Goal: Task Accomplishment & Management: Manage account settings

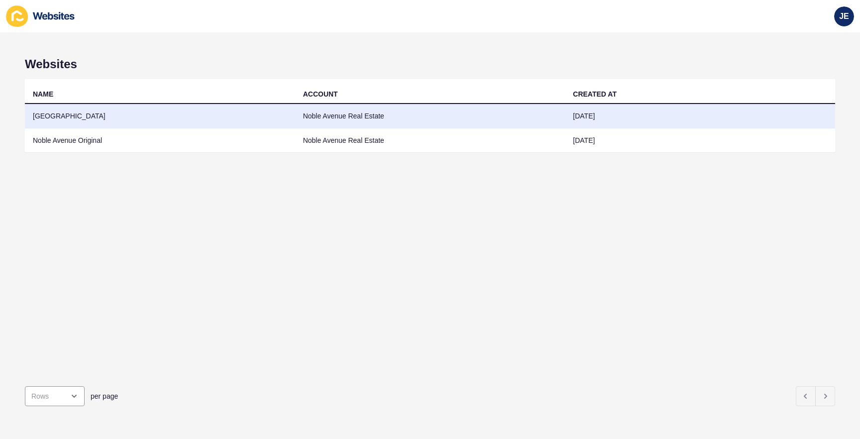
click at [116, 111] on td "[GEOGRAPHIC_DATA]" at bounding box center [160, 116] width 270 height 24
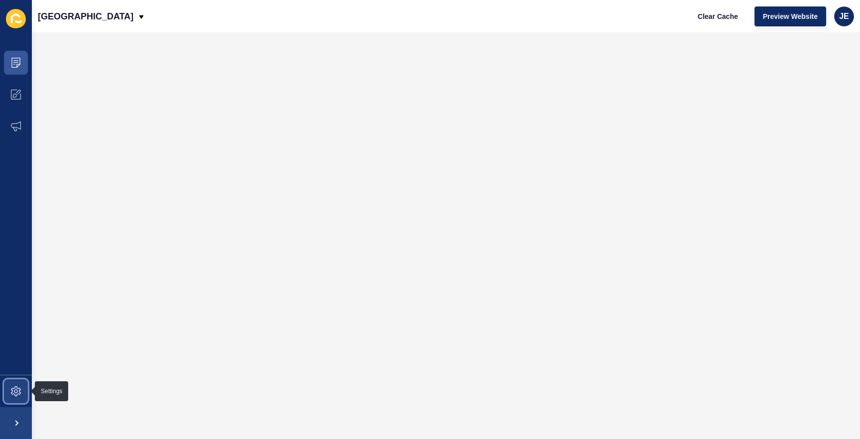
click at [13, 392] on icon at bounding box center [16, 391] width 10 height 10
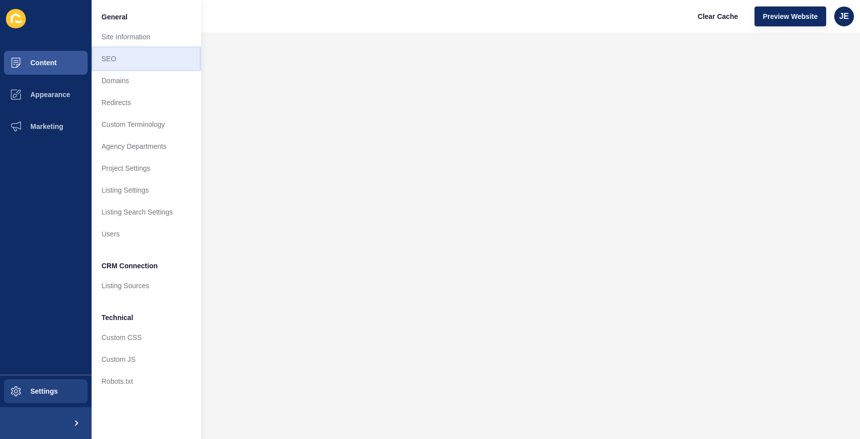
click at [126, 51] on link "SEO" at bounding box center [147, 59] width 110 height 22
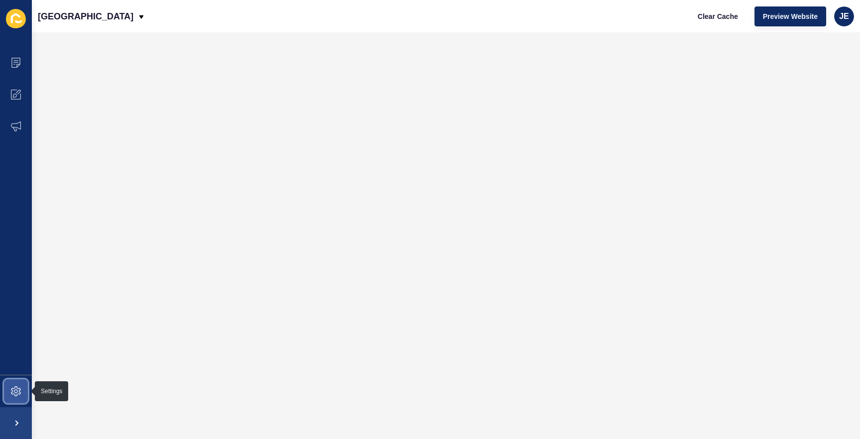
click at [14, 382] on span at bounding box center [16, 391] width 32 height 32
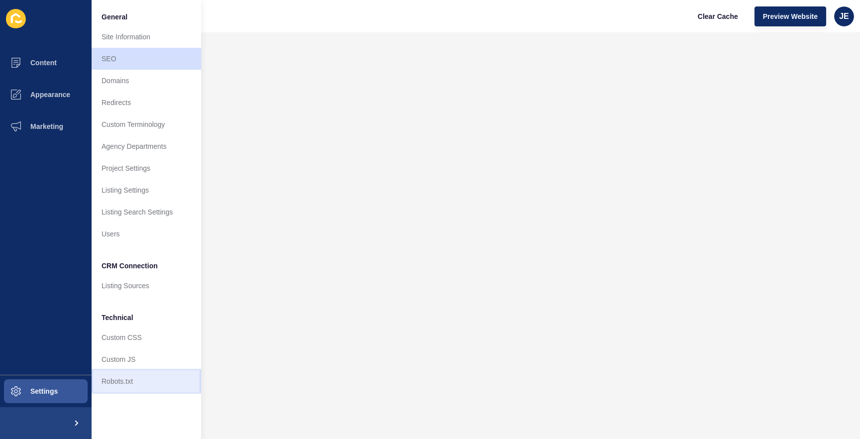
click at [139, 384] on link "Robots.txt" at bounding box center [147, 381] width 110 height 22
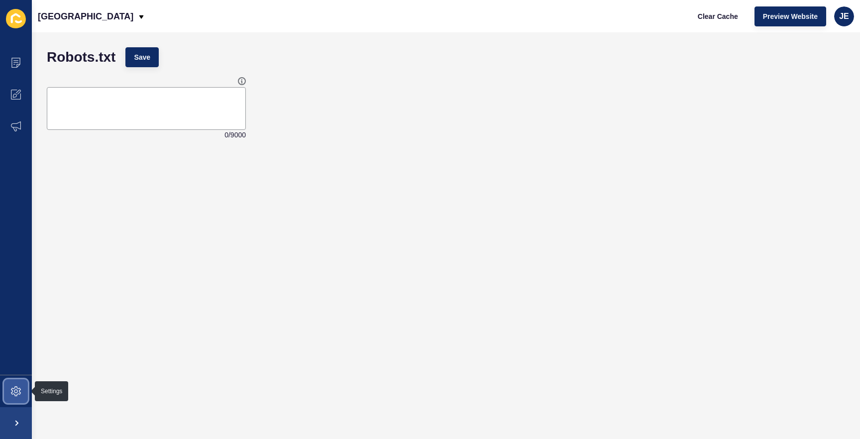
click at [5, 391] on span at bounding box center [16, 391] width 32 height 32
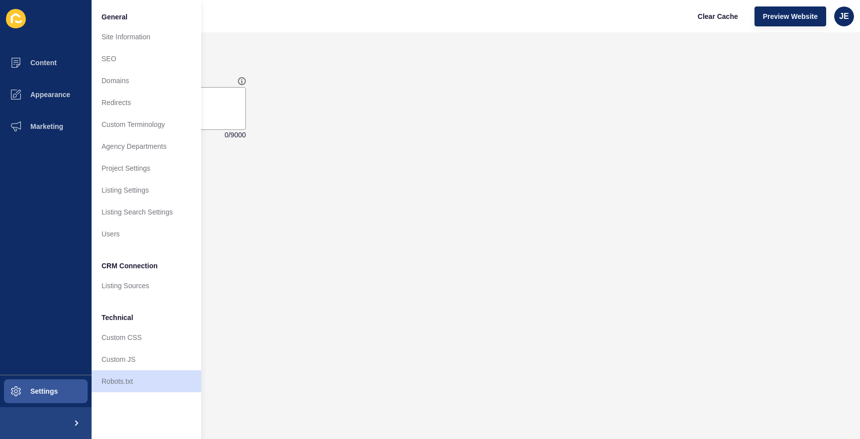
click at [401, 187] on form "Robots.txt Save 0 / 9000" at bounding box center [446, 235] width 809 height 387
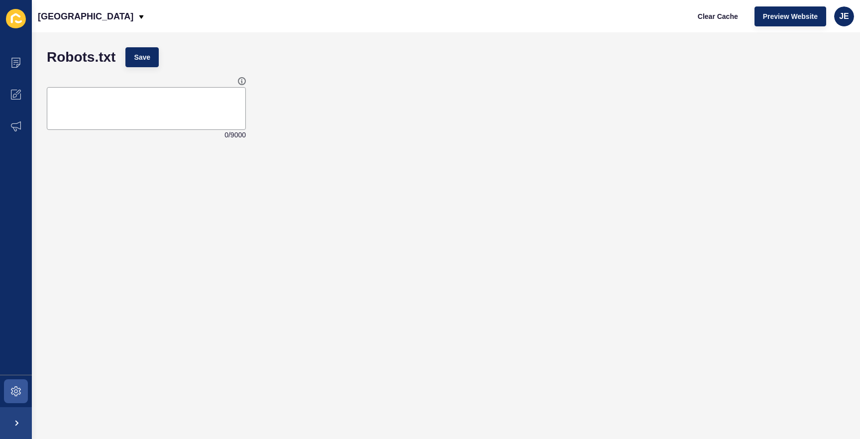
drag, startPoint x: 511, startPoint y: 65, endPoint x: 477, endPoint y: 24, distance: 53.4
click at [511, 65] on div "Robots.txt Save" at bounding box center [446, 57] width 809 height 30
click at [361, 153] on form "Robots.txt Save 0 / 9000" at bounding box center [446, 235] width 809 height 387
